Goal: Use online tool/utility: Utilize a website feature to perform a specific function

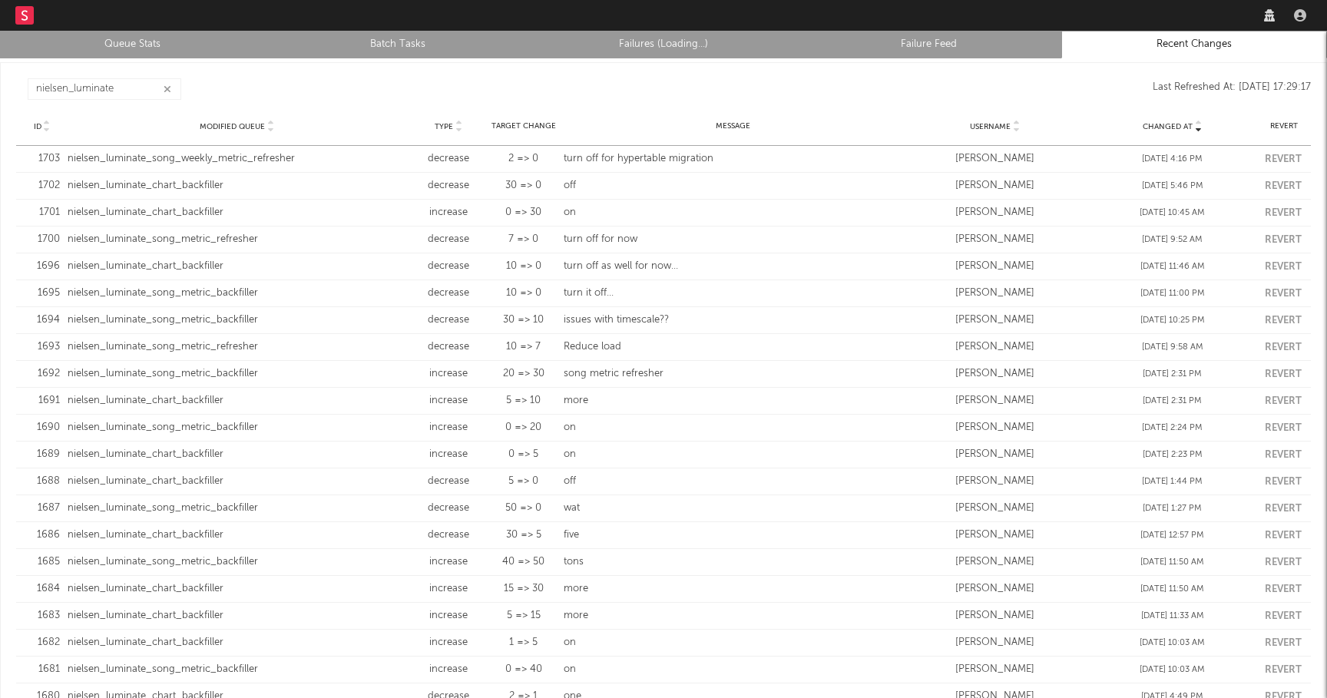
click at [119, 36] on link "Queue Stats" at bounding box center [132, 44] width 249 height 18
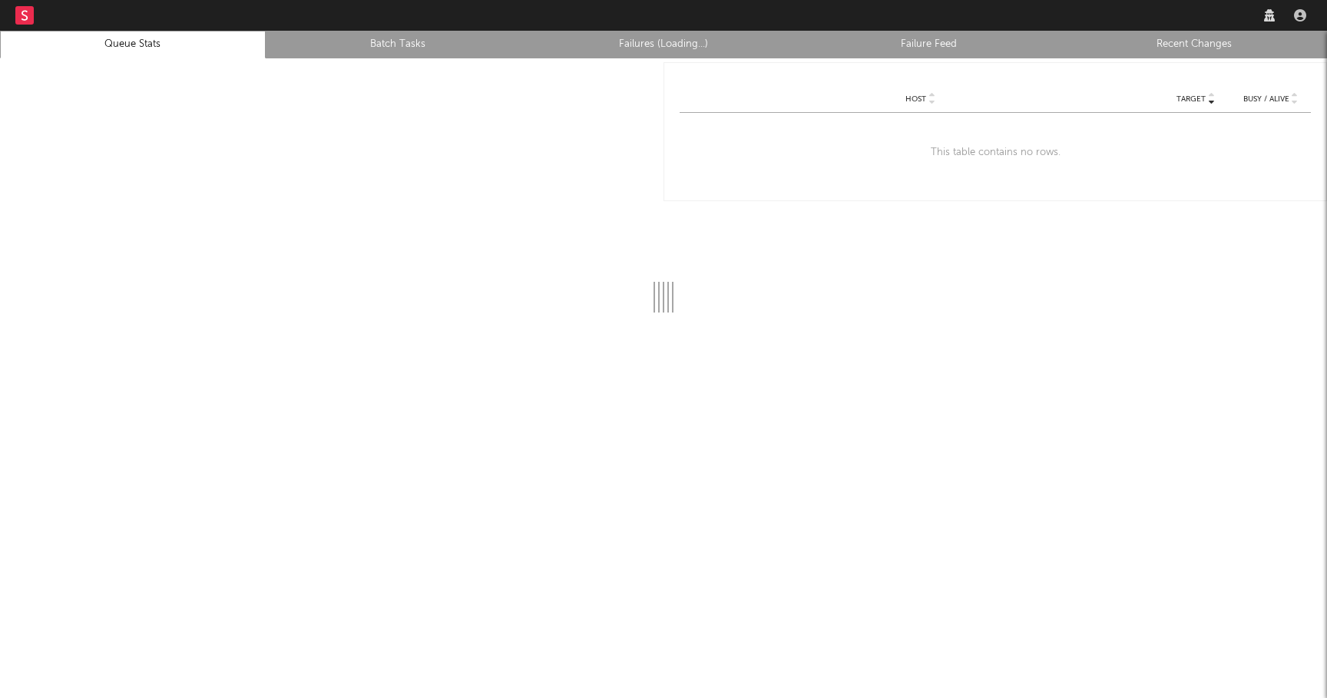
click at [1192, 48] on link "Recent Changes" at bounding box center [1194, 44] width 249 height 18
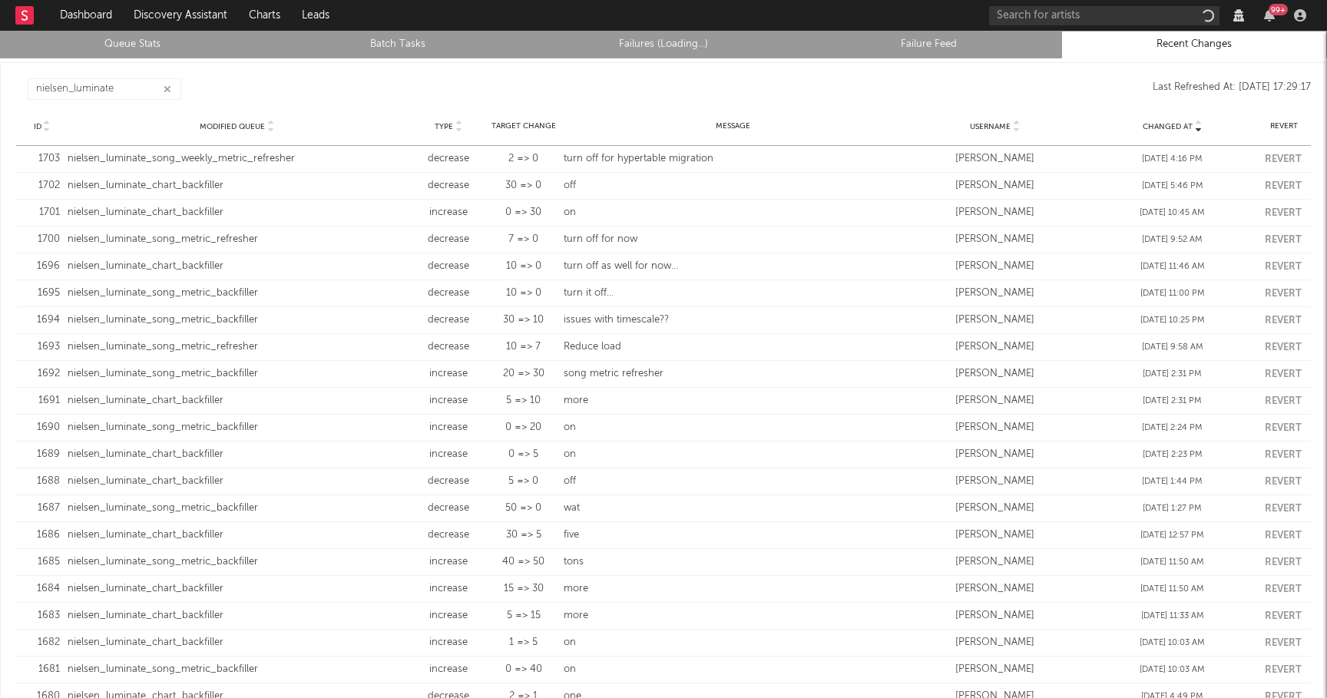
click at [186, 160] on div "nielsen_luminate_song_weekly_metric_refresher" at bounding box center [237, 158] width 339 height 15
copy div "nielsen_luminate_song_weekly_metric_refresher"
click at [148, 42] on link "Queue Stats" at bounding box center [132, 44] width 249 height 18
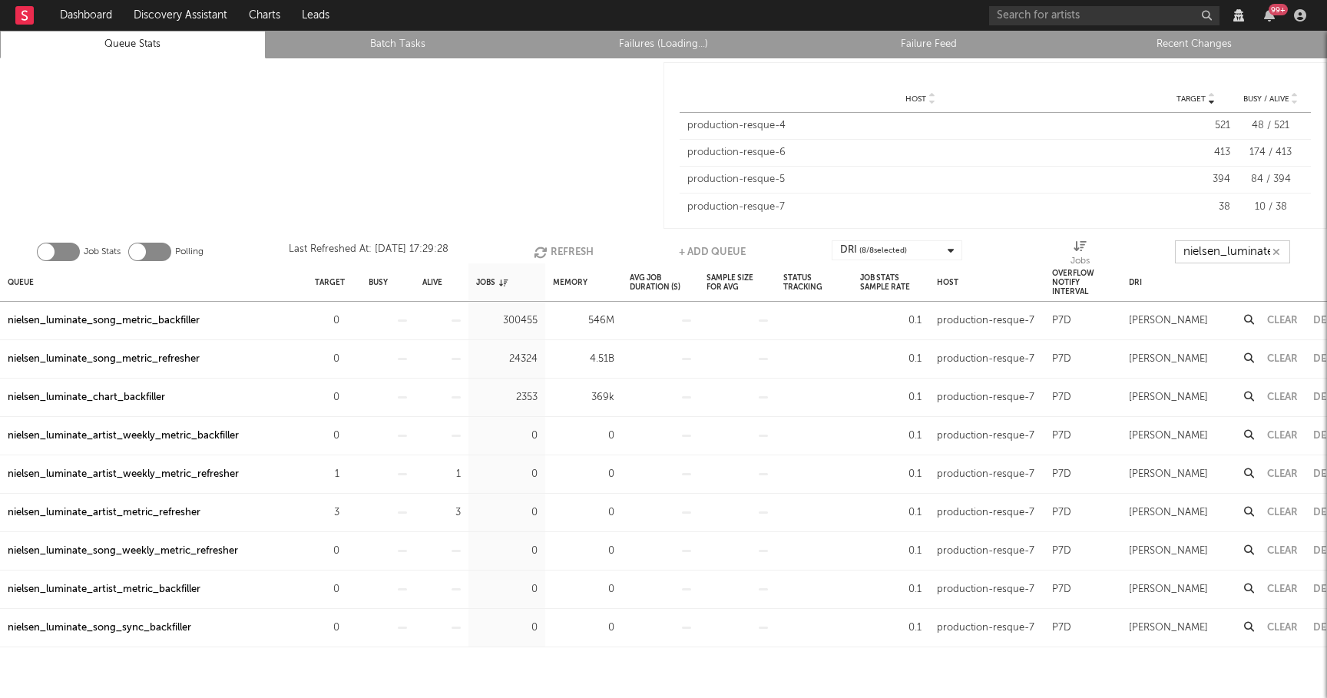
click at [1239, 250] on input "nielsen_luminate" at bounding box center [1232, 251] width 115 height 23
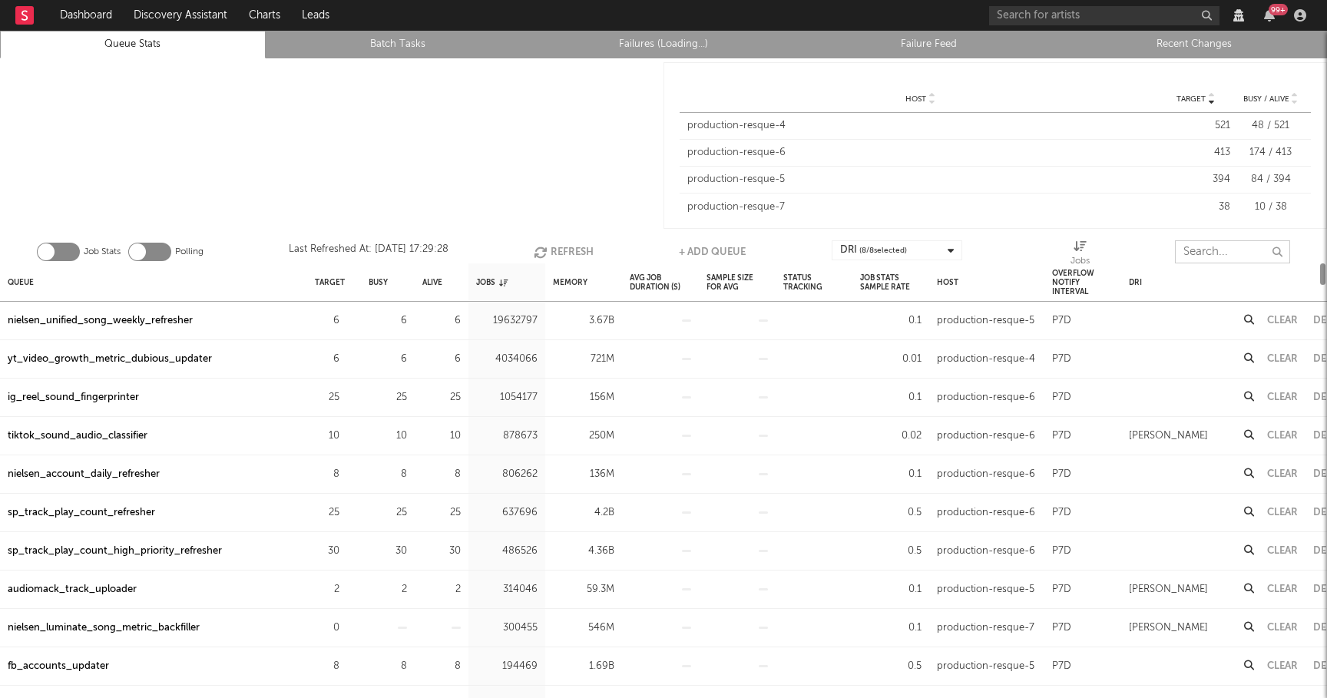
paste input "nielsen_luminate_song_weekly_metric_refresher"
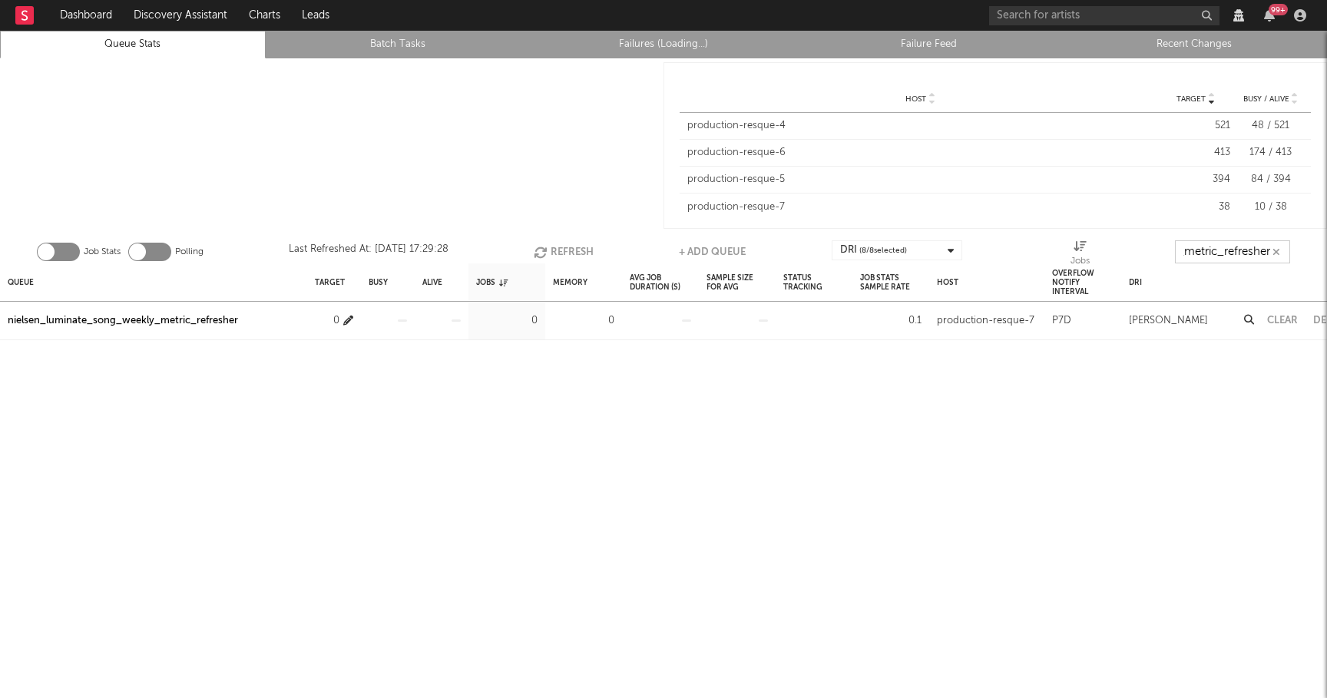
click at [348, 320] on icon "button" at bounding box center [348, 321] width 10 height 10
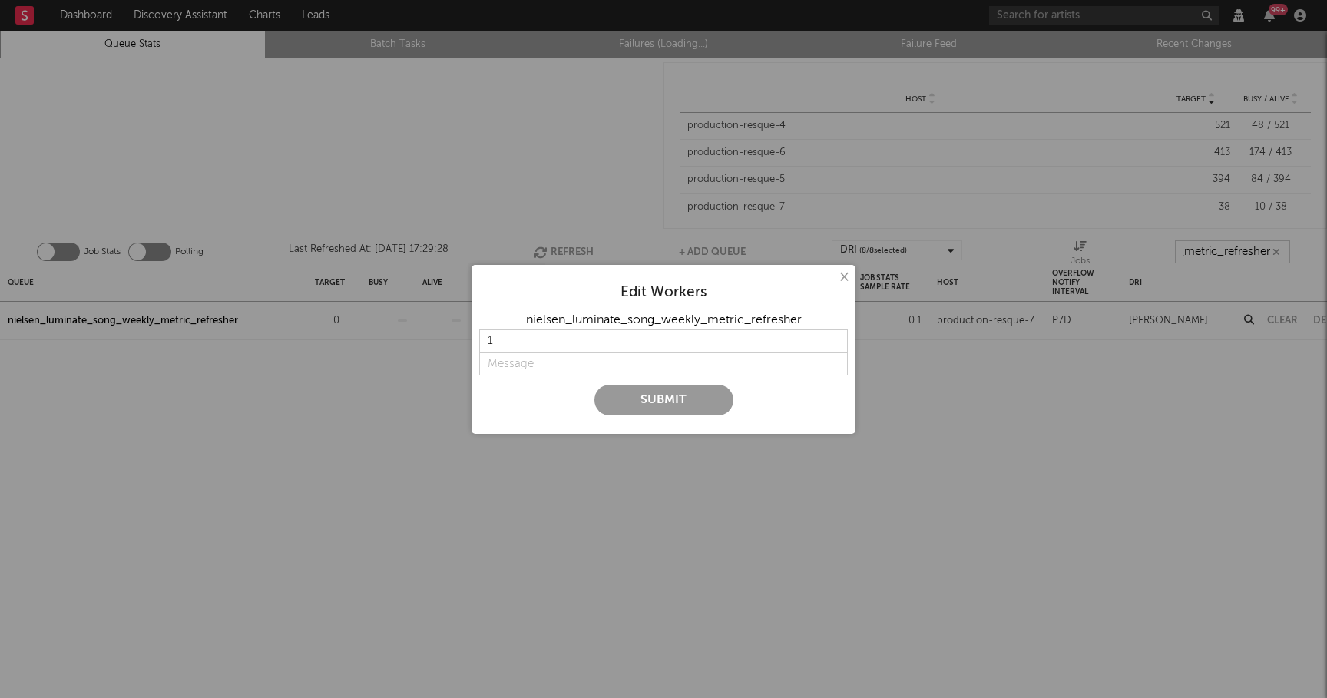
type input "nielsen_luminate_song_weekly_metric_refresher"
type input "2"
click at [835, 338] on input "2" at bounding box center [663, 341] width 369 height 23
click at [618, 364] on input "string" at bounding box center [663, 364] width 369 height 23
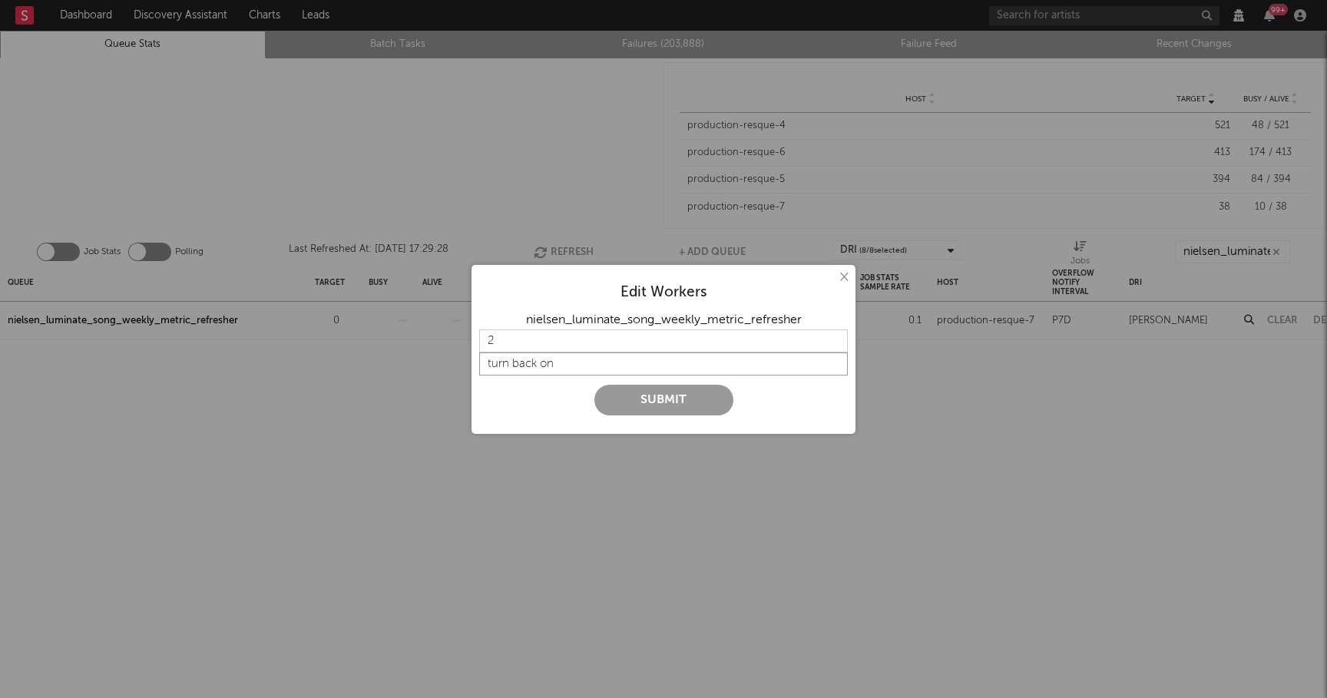
type input "turn back on"
click at [700, 396] on button "Submit" at bounding box center [664, 400] width 139 height 31
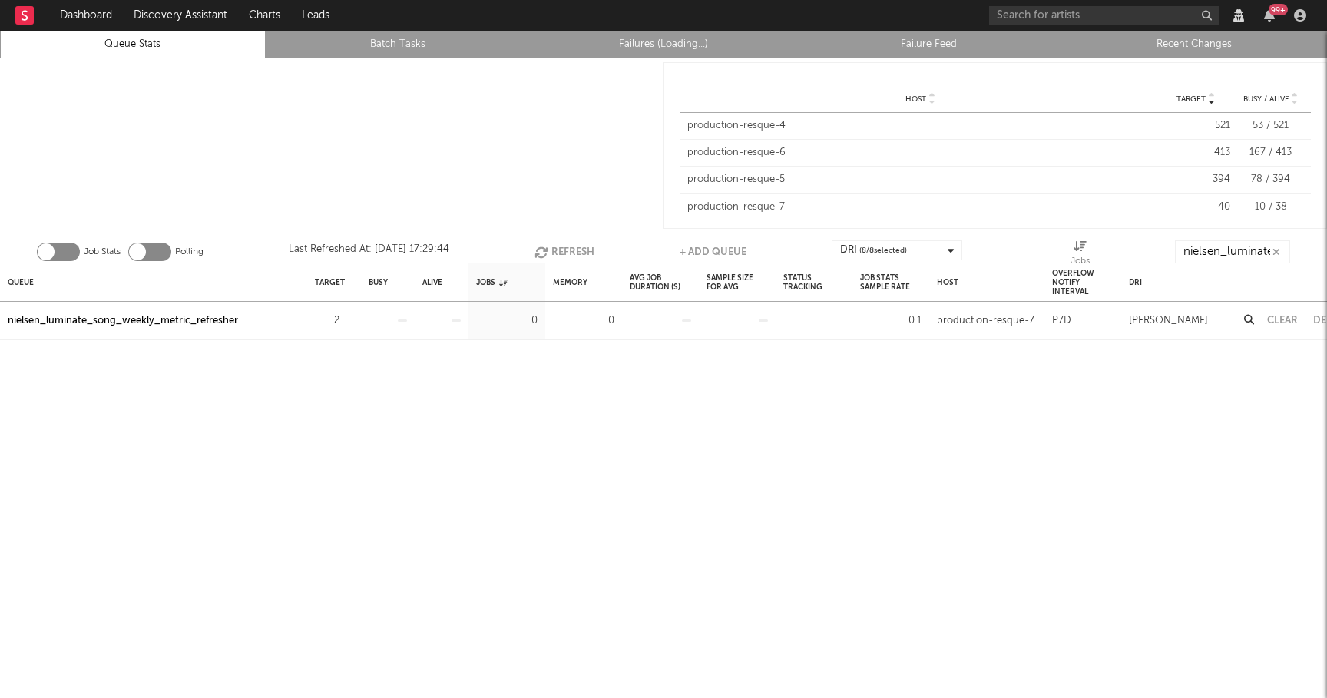
click at [1148, 34] on li "Recent Changes" at bounding box center [1195, 45] width 266 height 28
click at [1153, 39] on link "Recent Changes" at bounding box center [1194, 44] width 249 height 18
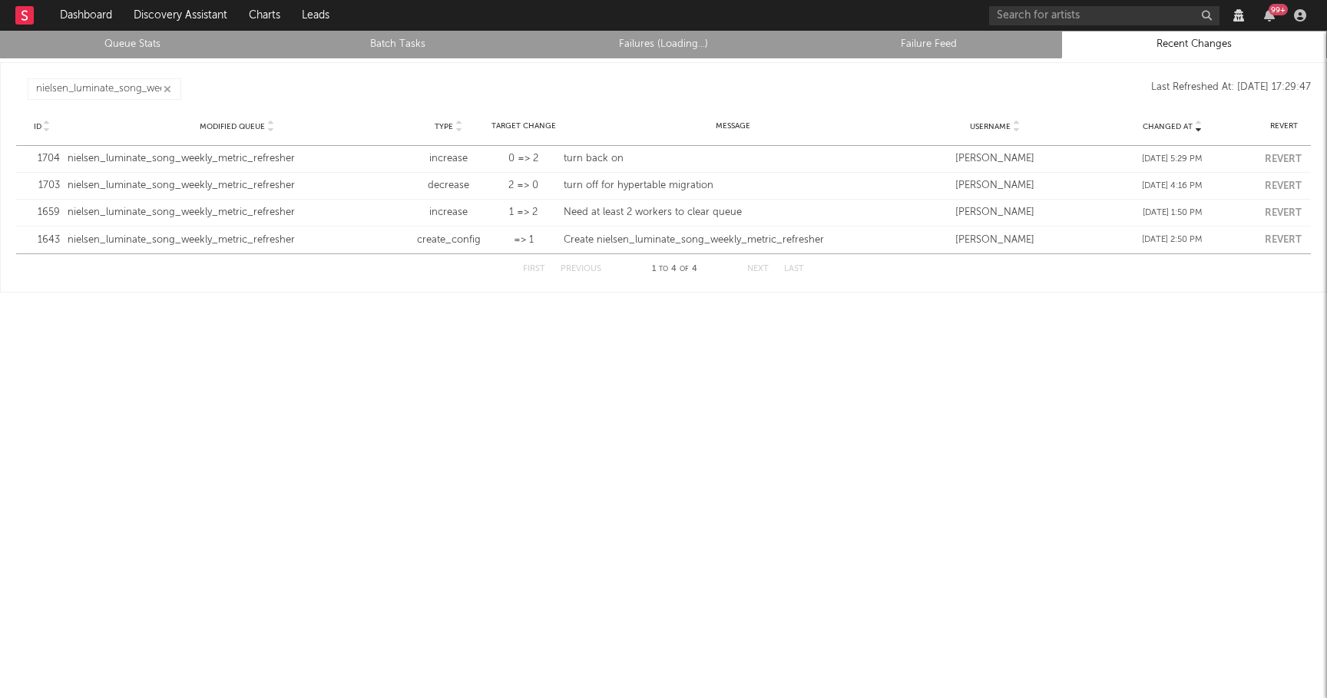
click at [170, 87] on icon "button" at bounding box center [168, 89] width 8 height 10
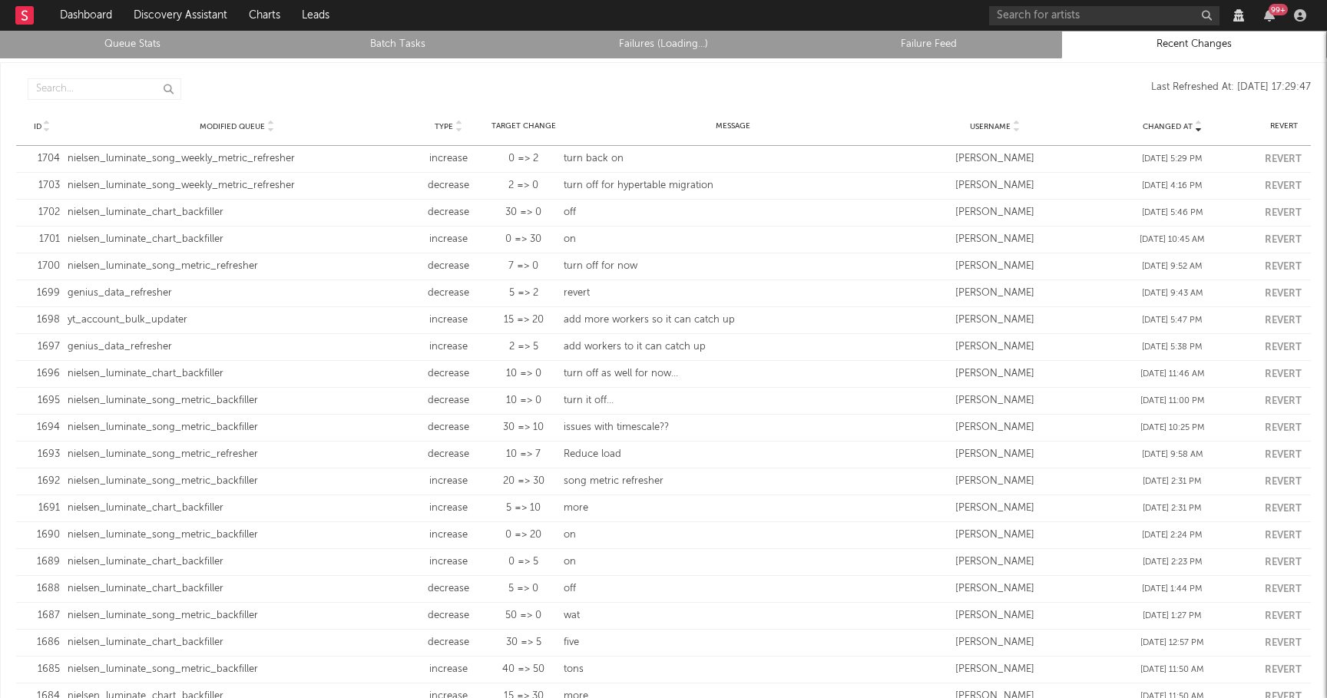
click at [113, 39] on link "Queue Stats" at bounding box center [132, 44] width 249 height 18
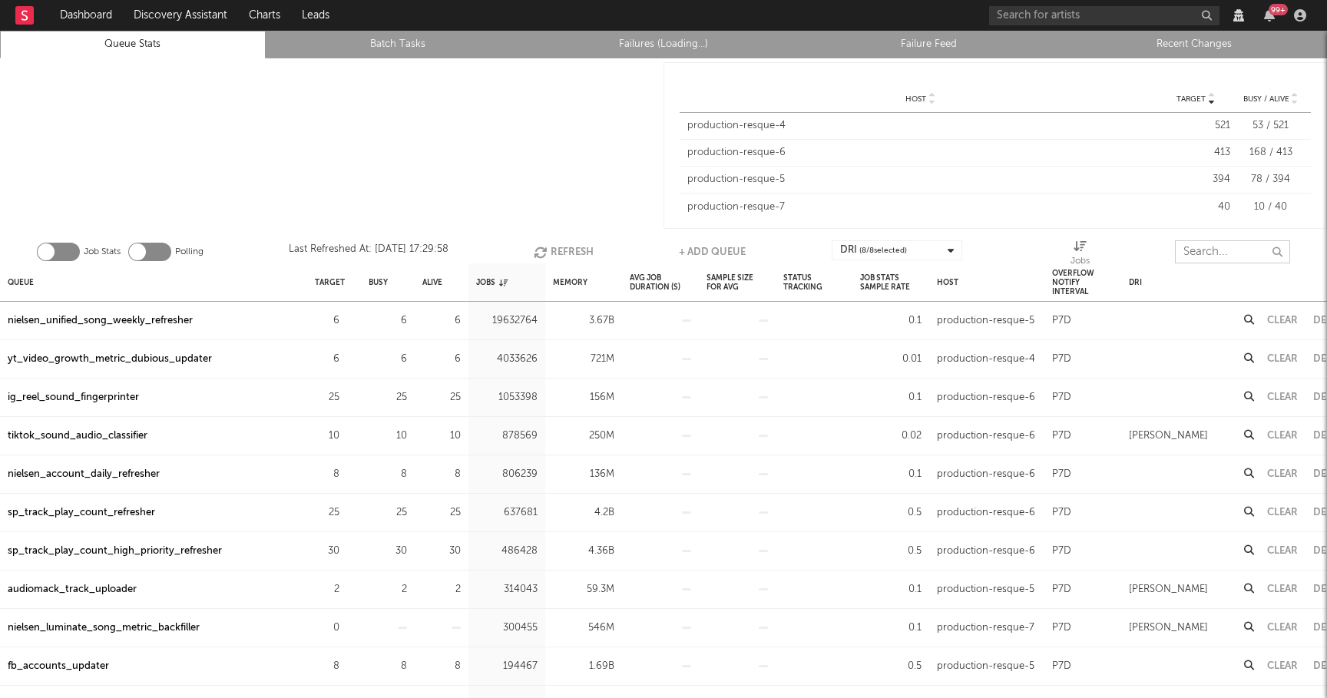
click at [1211, 246] on input "text" at bounding box center [1232, 251] width 115 height 23
paste input "nielsen_luminate_song_weekly_metric_refresher"
type input "nielsen_luminate_song_weekly_metric_refresher"
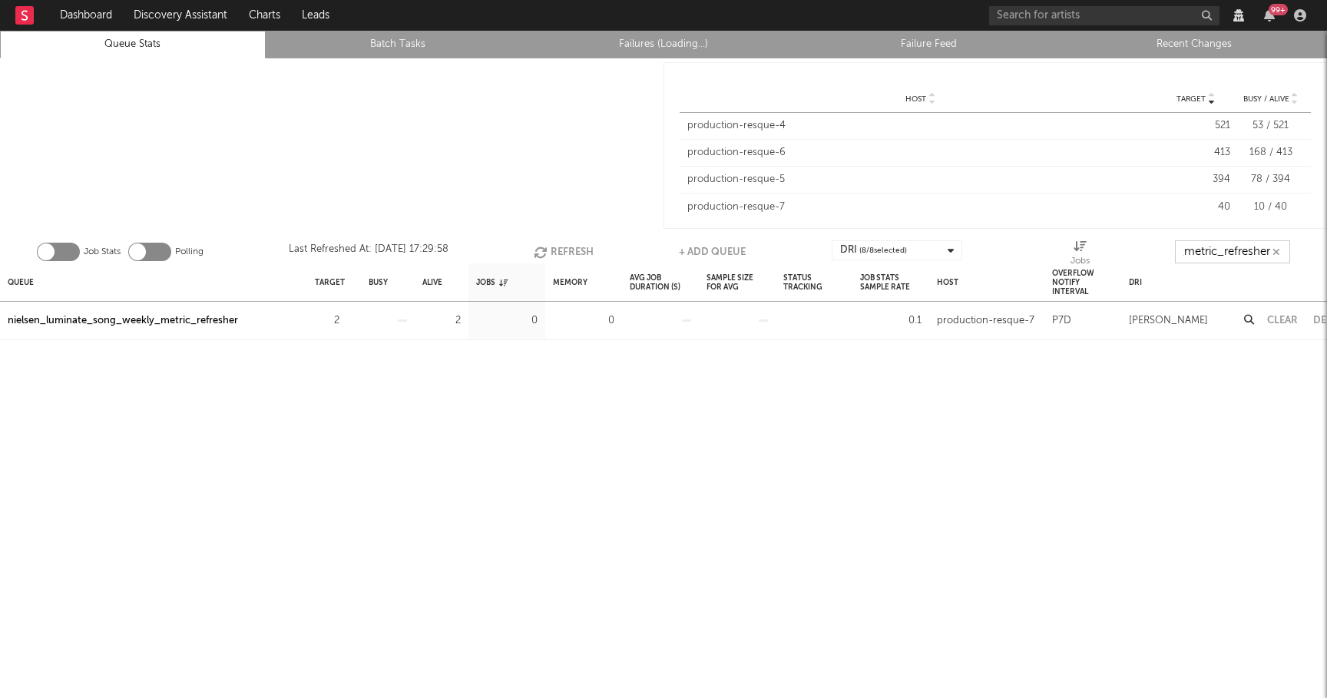
click at [1276, 249] on icon "button" at bounding box center [1277, 252] width 8 height 10
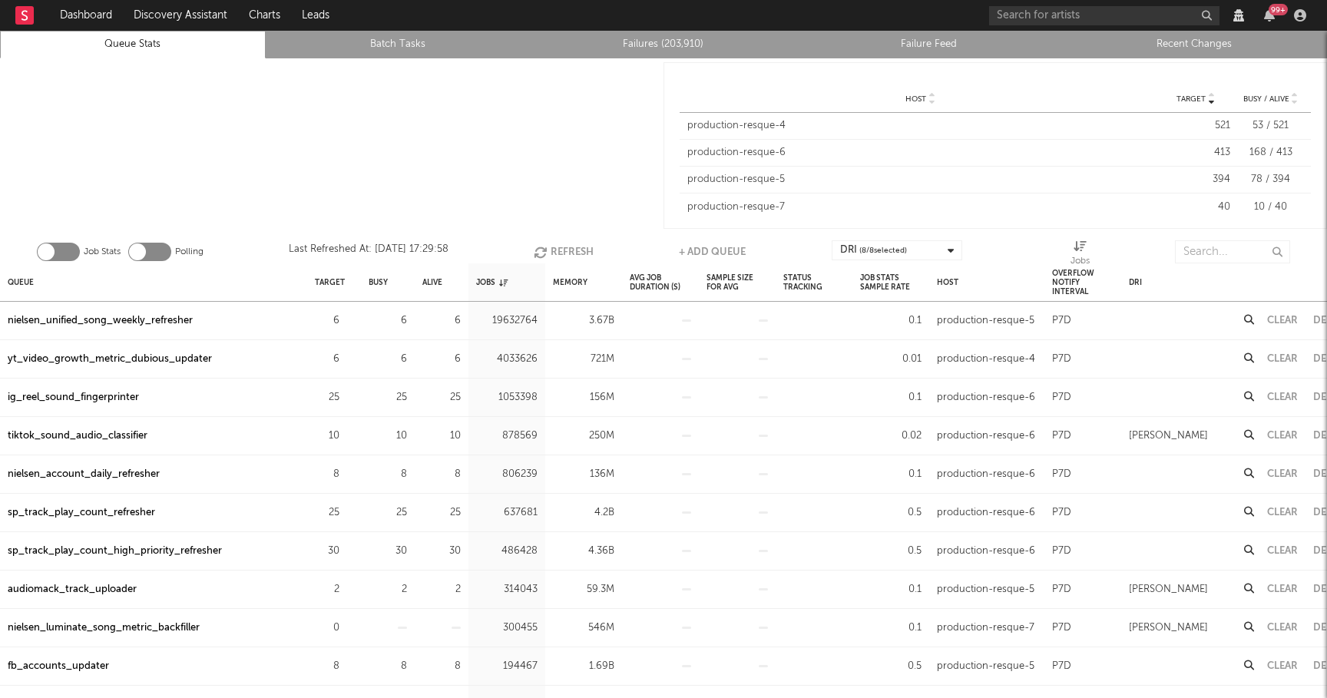
click at [1244, 45] on link "Recent Changes" at bounding box center [1194, 44] width 249 height 18
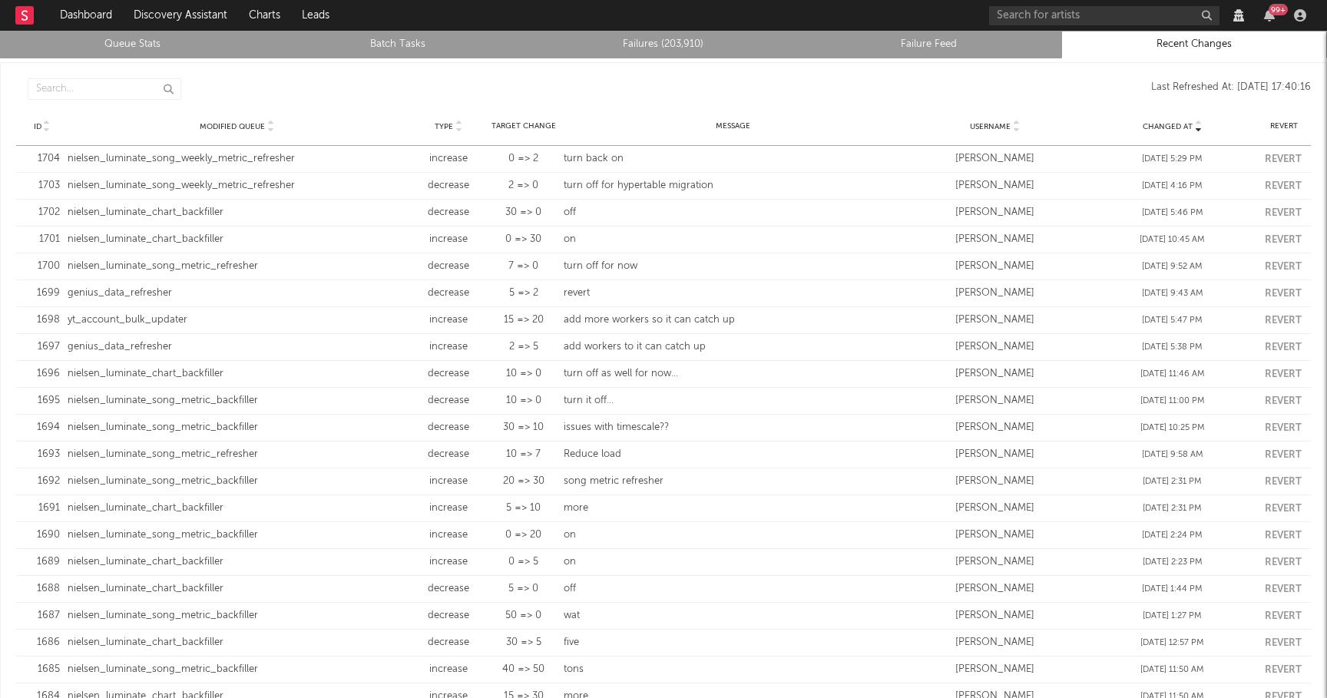
click at [166, 39] on link "Queue Stats" at bounding box center [132, 44] width 249 height 18
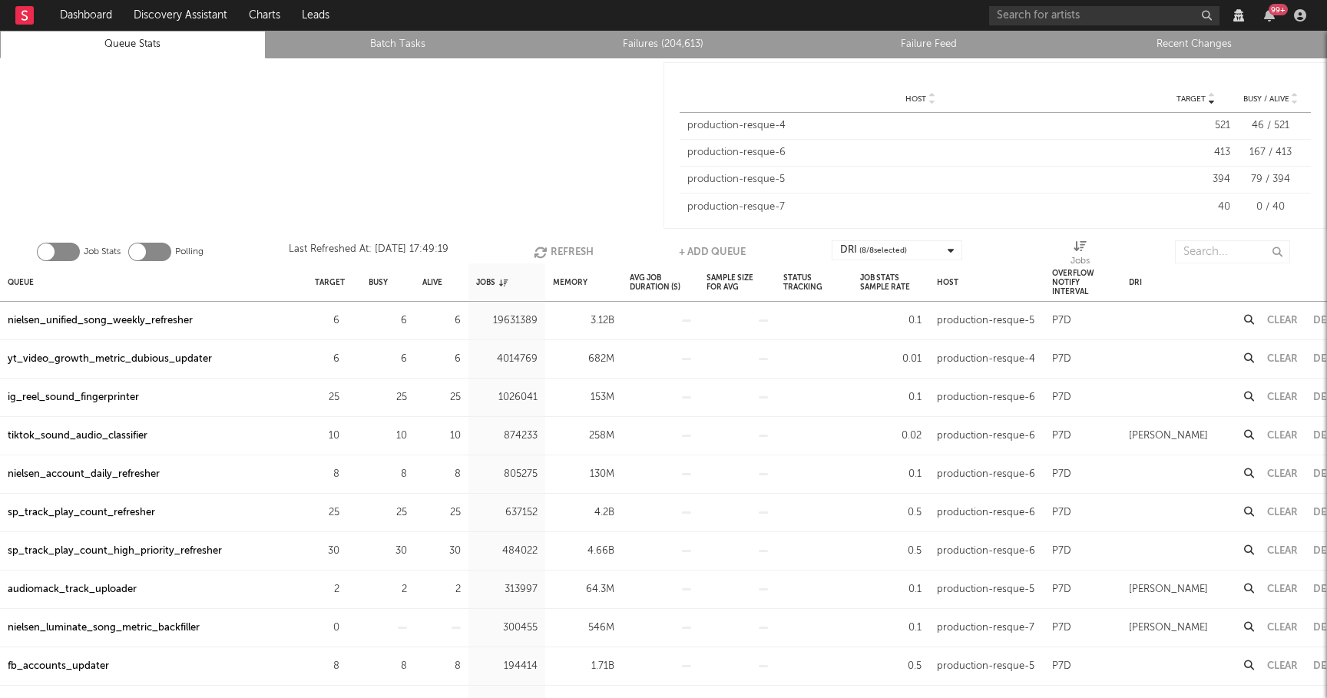
click at [1199, 32] on li "Recent Changes" at bounding box center [1195, 45] width 266 height 28
click at [1198, 39] on link "Recent Changes" at bounding box center [1194, 44] width 249 height 18
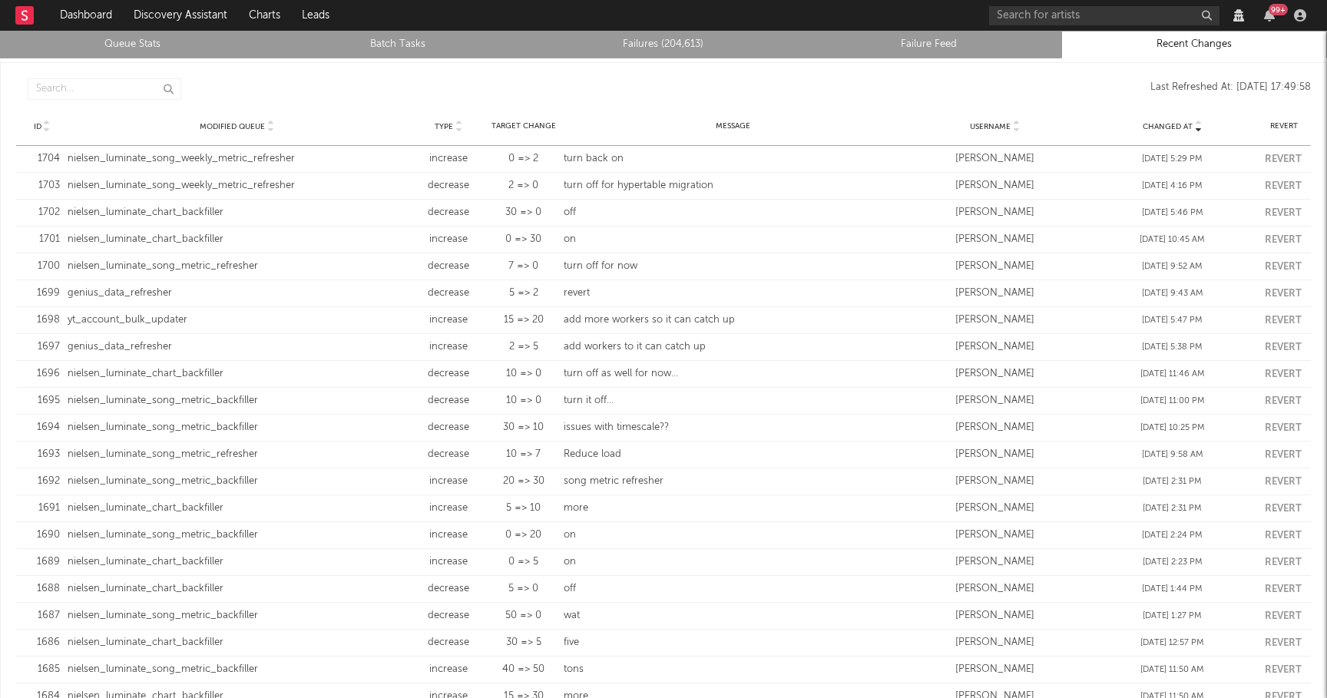
click at [131, 43] on link "Queue Stats" at bounding box center [132, 44] width 249 height 18
